Goal: Task Accomplishment & Management: Manage account settings

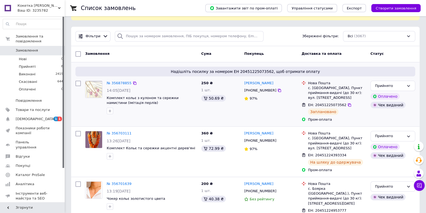
scroll to position [33, 0]
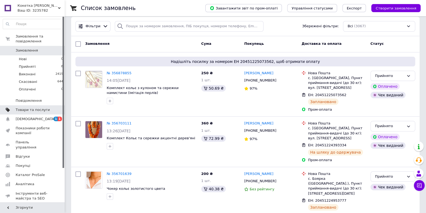
click at [31, 107] on span "Товари та послуги" at bounding box center [33, 109] width 34 height 5
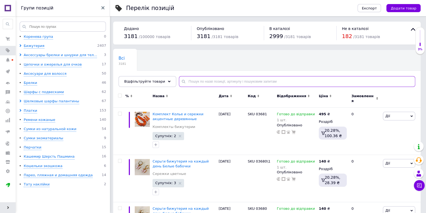
paste input "03602"
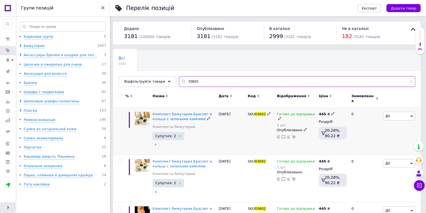
type input "03602"
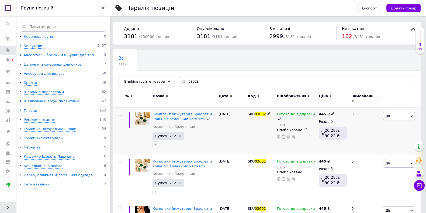
click at [395, 113] on span "Дії" at bounding box center [399, 116] width 32 height 9
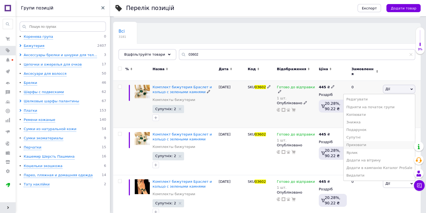
scroll to position [33, 0]
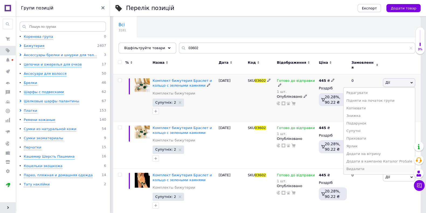
click at [364, 166] on li "Видалити" at bounding box center [379, 169] width 71 height 8
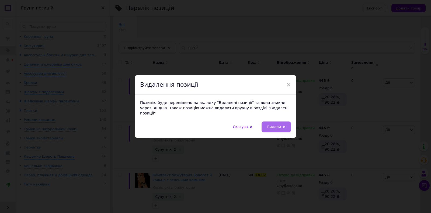
click at [276, 124] on span "Видалити" at bounding box center [276, 126] width 18 height 4
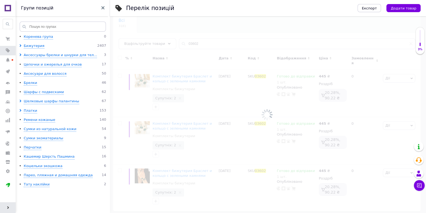
scroll to position [29, 0]
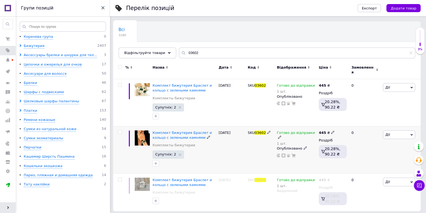
drag, startPoint x: 395, startPoint y: 130, endPoint x: 370, endPoint y: 146, distance: 29.9
click at [370, 146] on div "Комплект бижутерия Браслет и кольцо с зелеными камнями Комплекты бижутерии Супу…" at bounding box center [266, 149] width 307 height 47
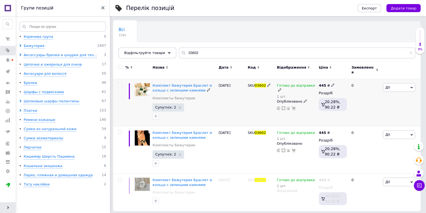
click at [317, 82] on div "Готово до відправки 1 шт. Опубліковано" at bounding box center [296, 102] width 42 height 47
click at [281, 88] on icon at bounding box center [279, 89] width 3 height 3
click at [331, 101] on li "Немає в наявності" at bounding box center [345, 105] width 51 height 8
click at [332, 97] on input "1" at bounding box center [340, 102] width 41 height 11
click at [279, 110] on div "Готово до відправки 1 шт. Наявність Немає в наявності В наявності Під замовленн…" at bounding box center [296, 102] width 42 height 47
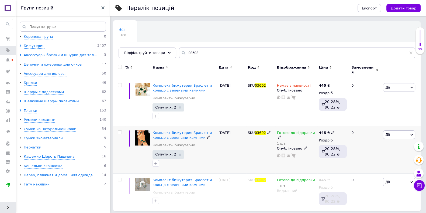
click at [314, 131] on div "Готово до відправки" at bounding box center [296, 135] width 39 height 10
click at [325, 148] on li "Немає в наявності" at bounding box center [345, 152] width 51 height 8
click at [327, 146] on input "1" at bounding box center [340, 149] width 41 height 11
click at [302, 153] on div "Готово до відправки 1 шт. Наявність Немає в наявності В наявності Під замовленн…" at bounding box center [296, 149] width 42 height 47
